Goal: Information Seeking & Learning: Check status

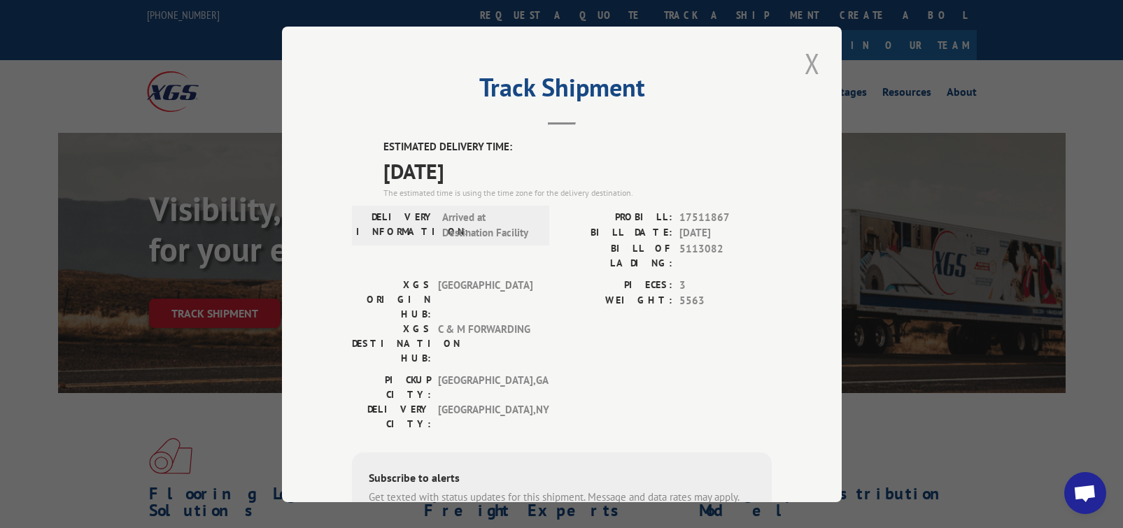
scroll to position [17, 0]
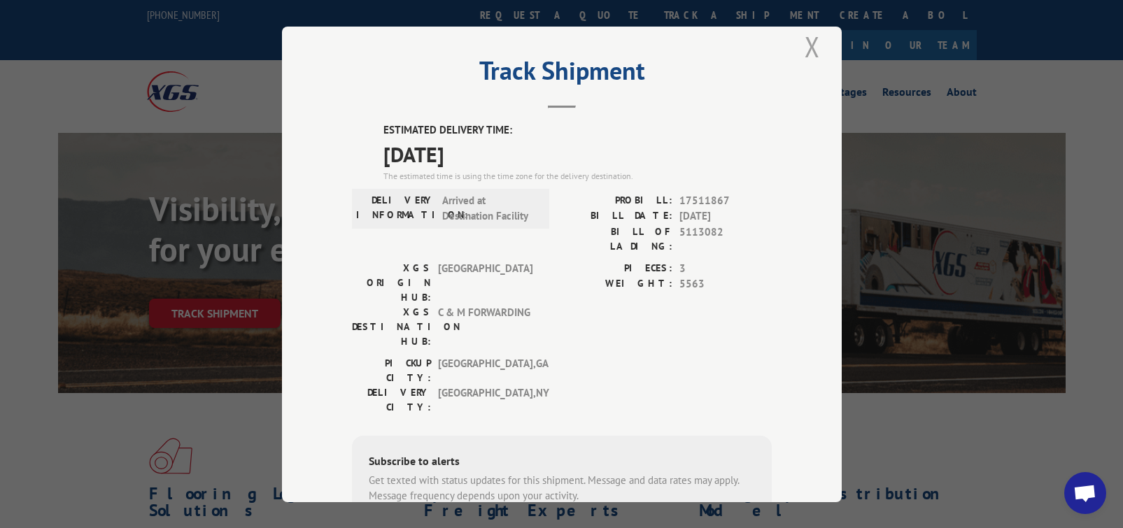
click at [818, 48] on button "Close modal" at bounding box center [813, 46] width 24 height 38
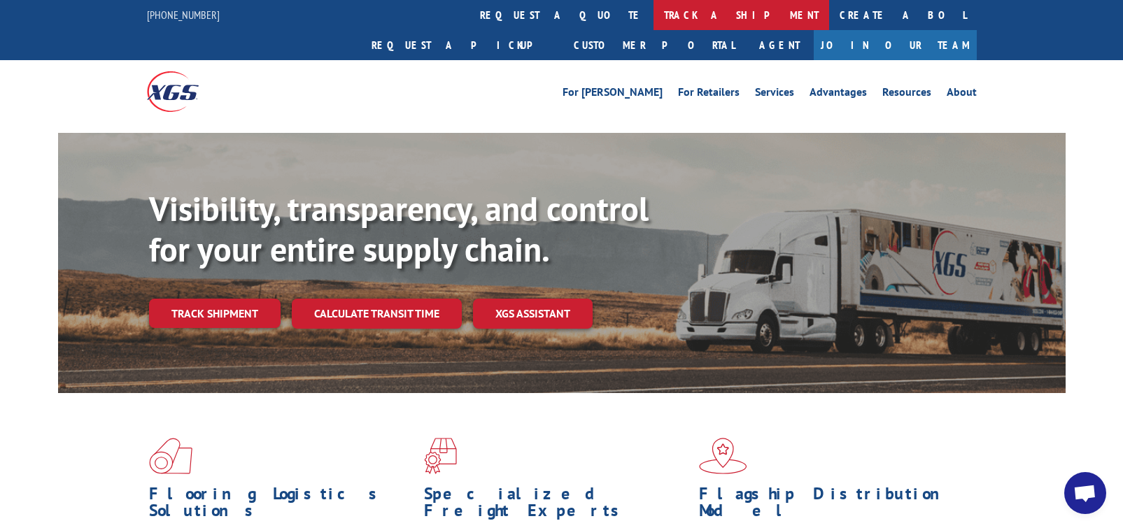
click at [654, 10] on link "track a shipment" at bounding box center [742, 15] width 176 height 30
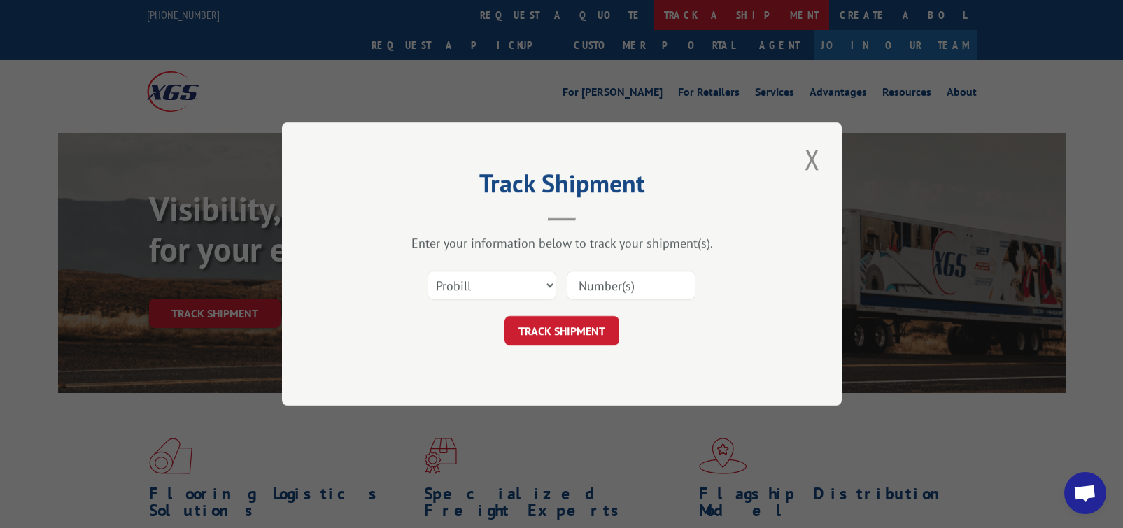
scroll to position [0, 0]
click at [554, 281] on select "Select category... Probill BOL PO" at bounding box center [492, 285] width 129 height 29
select select "bol"
click at [614, 289] on input at bounding box center [631, 285] width 129 height 29
type input "5113082"
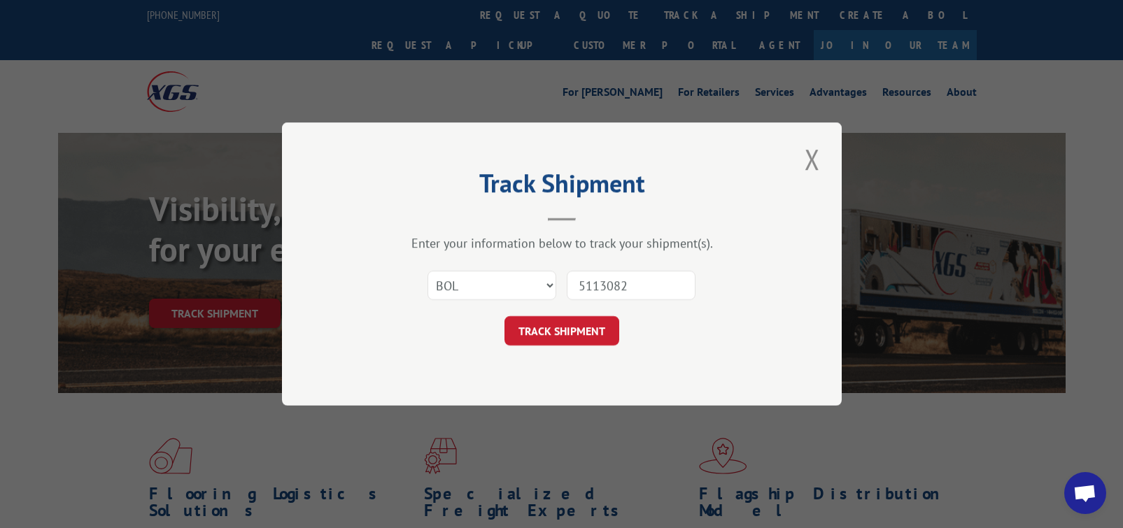
click button "TRACK SHIPMENT" at bounding box center [562, 330] width 115 height 29
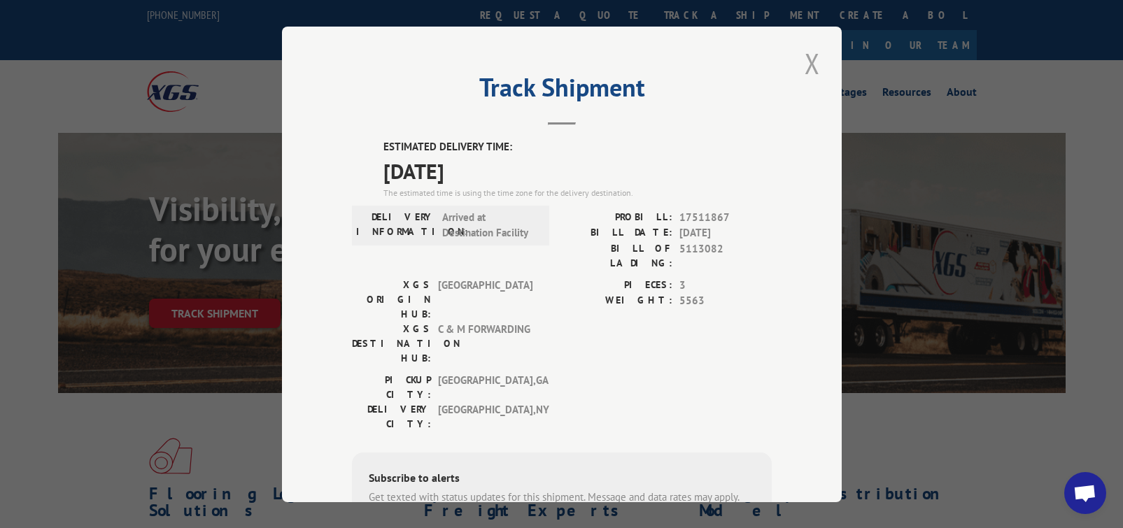
click at [811, 64] on button "Close modal" at bounding box center [813, 63] width 24 height 38
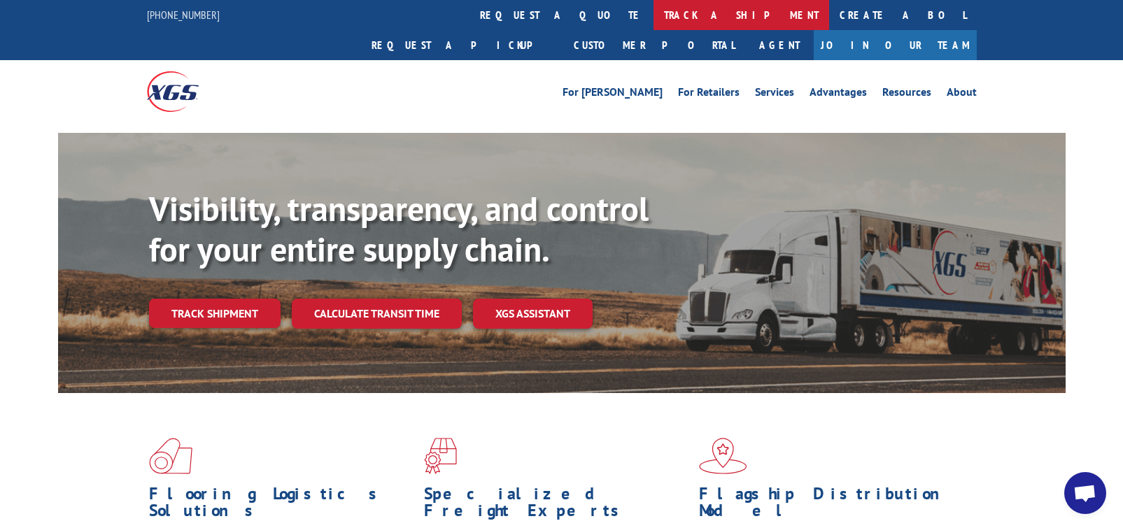
click at [654, 9] on link "track a shipment" at bounding box center [742, 15] width 176 height 30
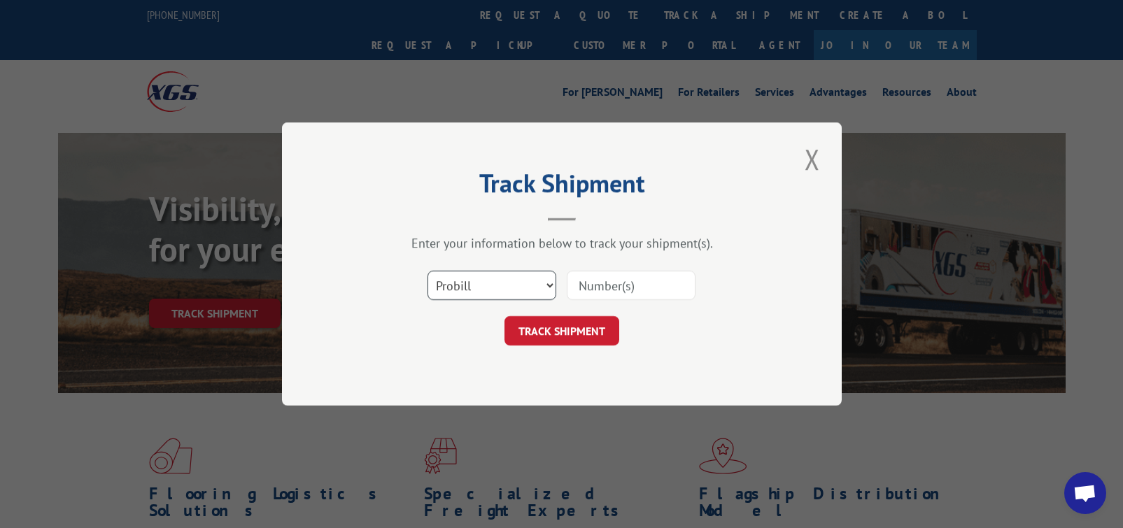
click at [550, 288] on select "Select category... Probill BOL PO" at bounding box center [492, 285] width 129 height 29
select select "bol"
click at [598, 285] on input at bounding box center [631, 285] width 129 height 29
type input "5127768"
click at [589, 334] on button "TRACK SHIPMENT" at bounding box center [562, 330] width 115 height 29
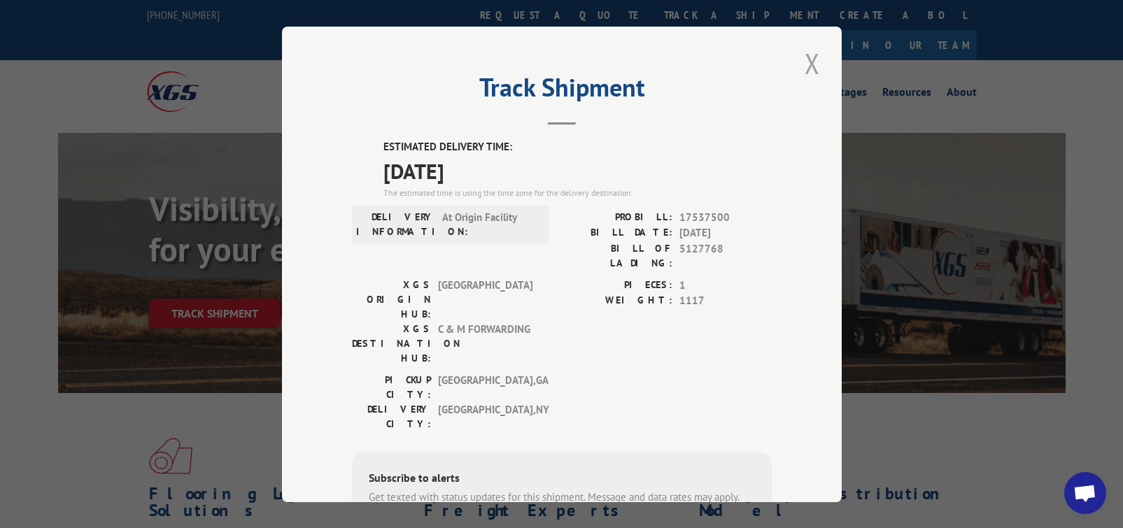
click at [811, 63] on button "Close modal" at bounding box center [813, 63] width 24 height 38
